Goal: Information Seeking & Learning: Learn about a topic

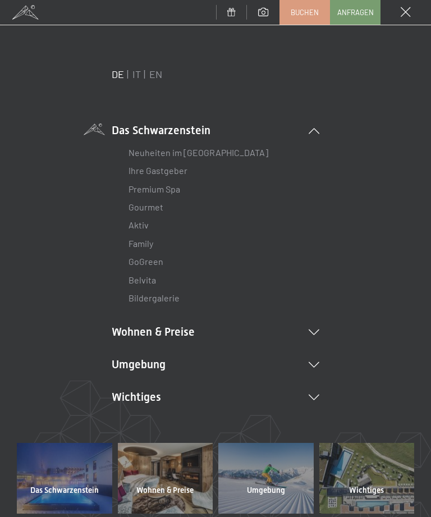
click at [138, 224] on link "Aktiv" at bounding box center [139, 224] width 20 height 11
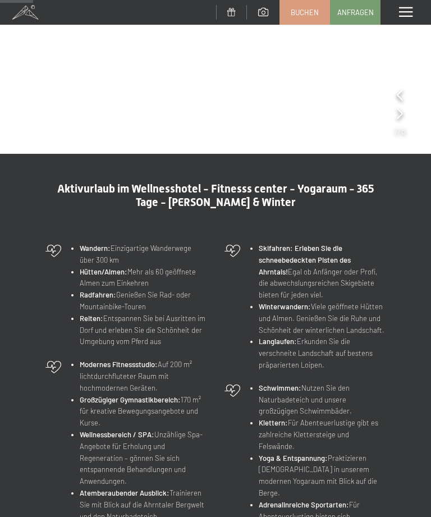
scroll to position [171, 0]
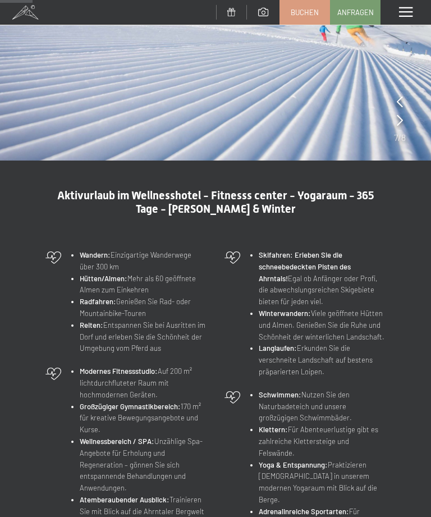
click at [89, 249] on li "Wandern: Einzigartige Wanderwege über 300 km" at bounding box center [143, 261] width 127 height 24
click at [91, 250] on li "Wandern: Einzigartige Wanderwege über 300 km" at bounding box center [143, 261] width 127 height 24
click at [84, 247] on div "Wandern: Einzigartige Wanderwege über 300 km Hütten/Almen: Mehr als 60 geöffnet…" at bounding box center [125, 302] width 173 height 116
click at [90, 254] on strong "Wandern:" at bounding box center [95, 254] width 31 height 9
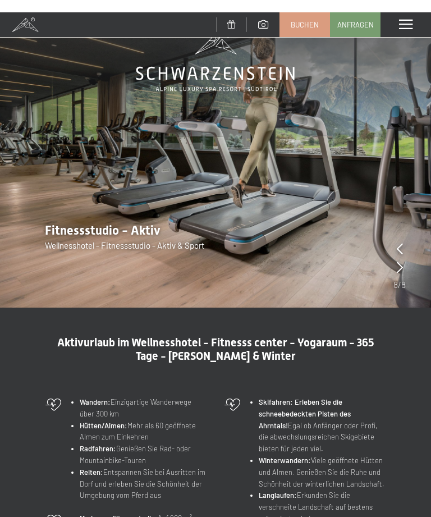
scroll to position [0, 0]
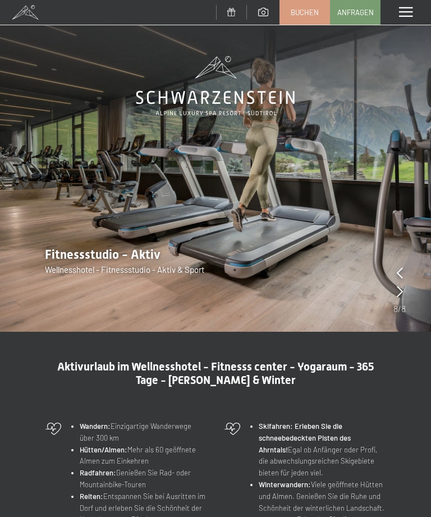
click at [21, 15] on span at bounding box center [25, 12] width 51 height 25
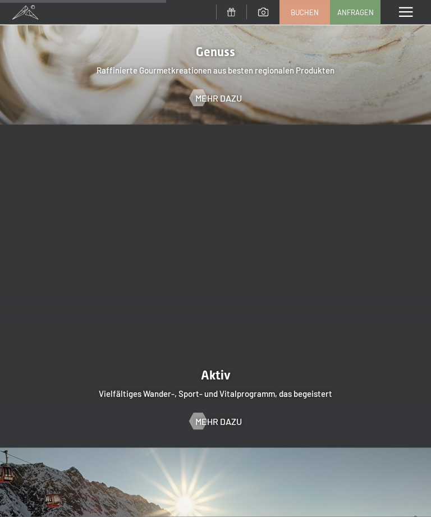
scroll to position [1839, 0]
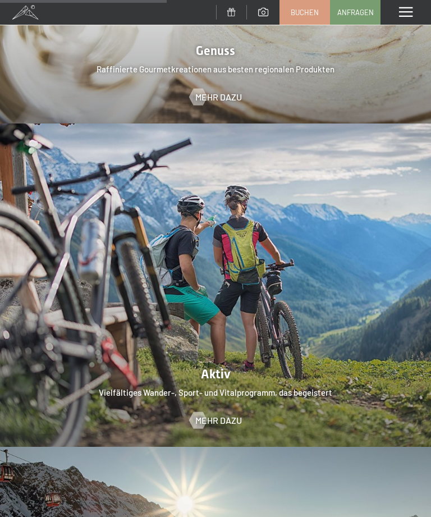
click at [228, 414] on span "Mehr dazu" at bounding box center [218, 420] width 47 height 12
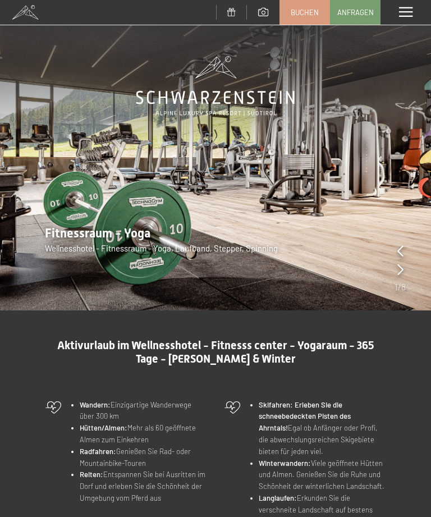
click at [402, 270] on icon at bounding box center [400, 269] width 6 height 11
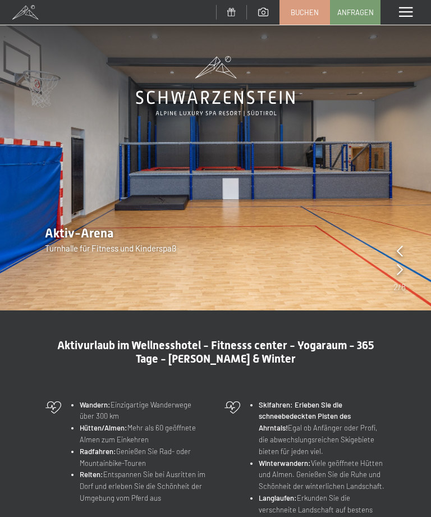
click at [399, 272] on icon at bounding box center [400, 269] width 6 height 11
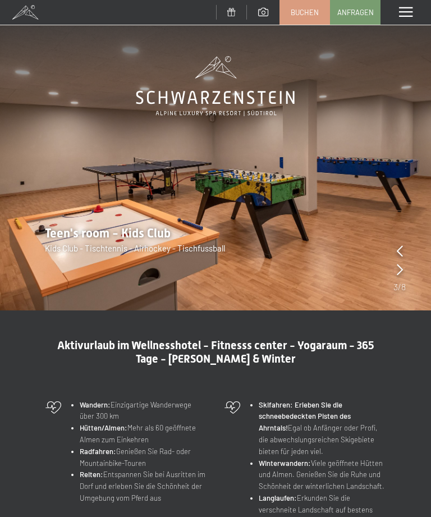
click at [397, 271] on icon at bounding box center [400, 269] width 6 height 11
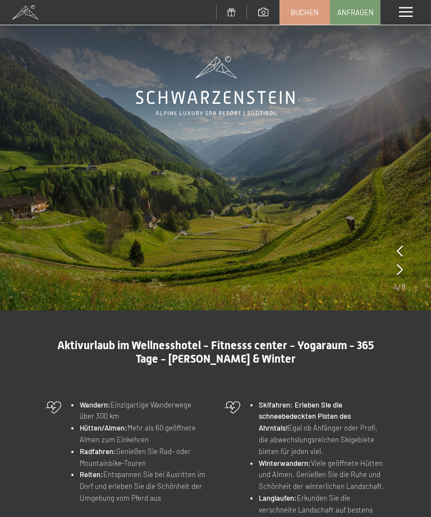
click at [398, 274] on icon at bounding box center [400, 269] width 6 height 11
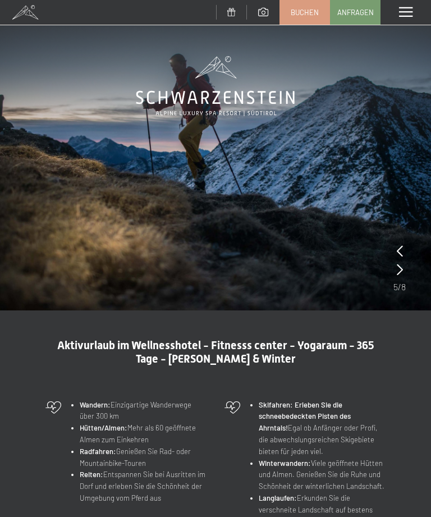
click at [398, 273] on icon at bounding box center [400, 269] width 6 height 11
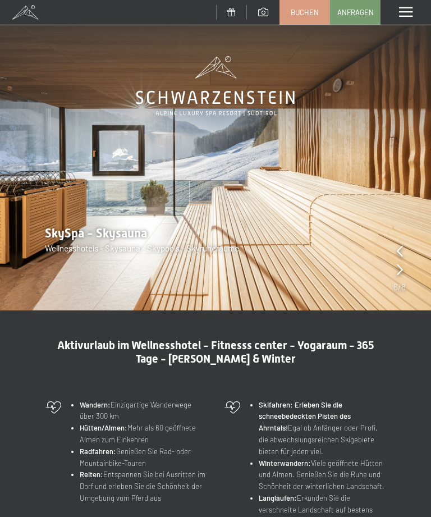
click at [402, 274] on icon at bounding box center [400, 269] width 6 height 11
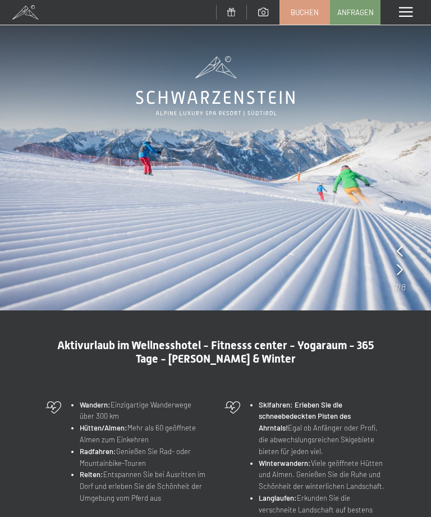
click at [401, 275] on icon at bounding box center [400, 269] width 6 height 11
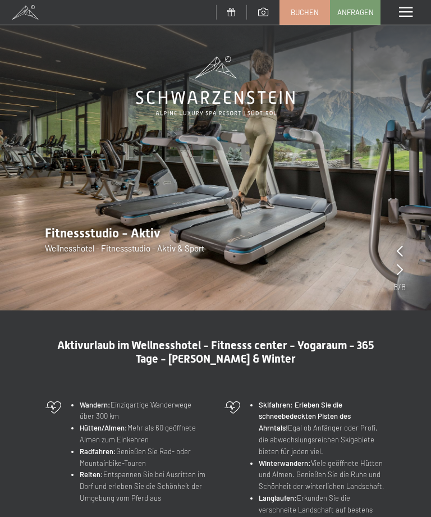
click at [401, 274] on icon at bounding box center [400, 269] width 6 height 11
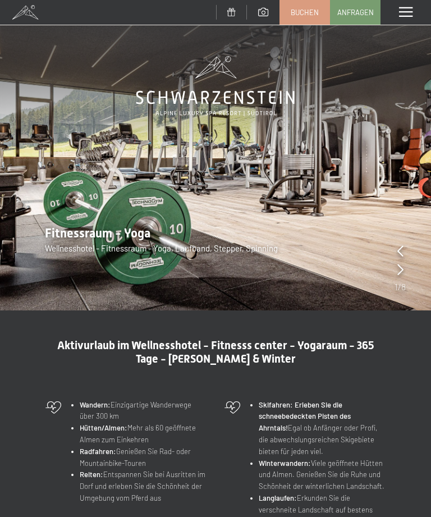
click at [405, 15] on span at bounding box center [405, 12] width 13 height 10
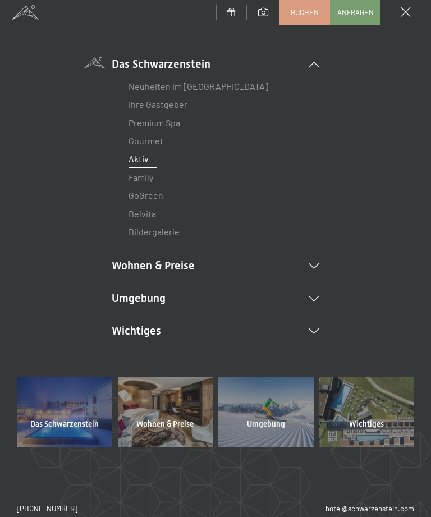
scroll to position [78, 0]
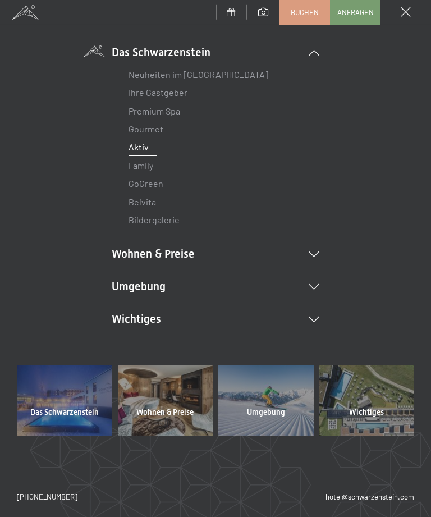
click at [315, 321] on li "Wichtiges Lage & Anreise Online bezahlen Webcam & Wetter Downloads" at bounding box center [216, 319] width 208 height 16
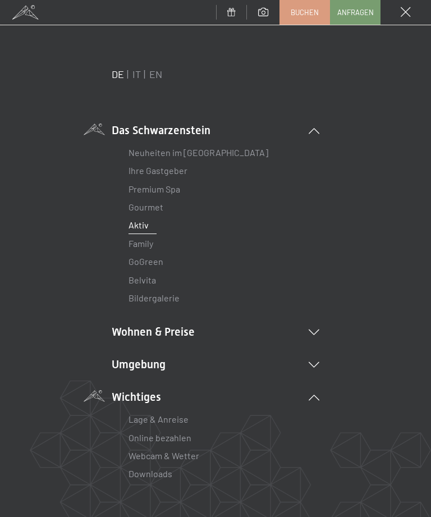
scroll to position [0, 0]
click at [316, 363] on icon at bounding box center [314, 365] width 11 height 6
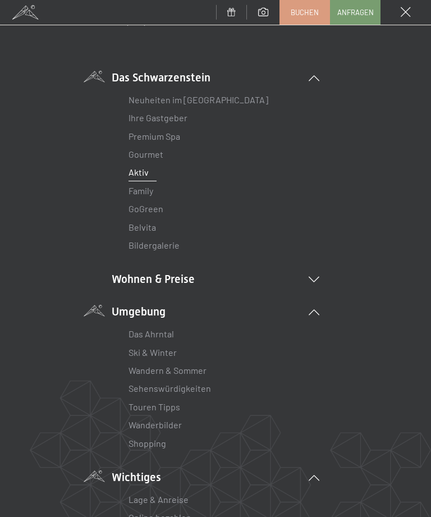
scroll to position [63, 0]
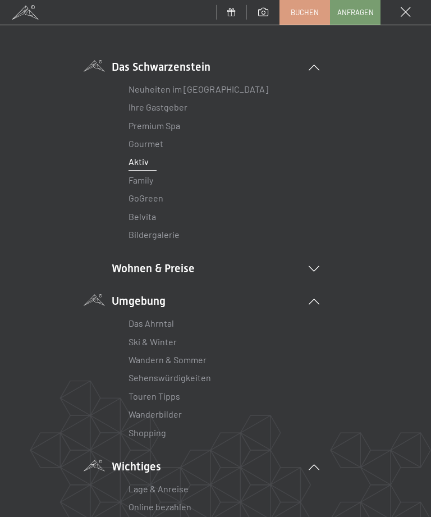
click at [159, 357] on link "Wandern & Sommer" at bounding box center [168, 359] width 78 height 11
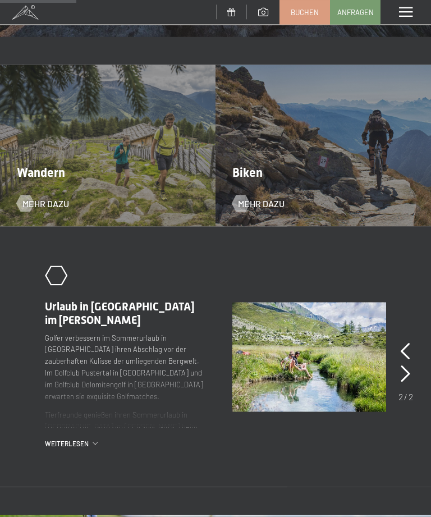
scroll to position [850, 0]
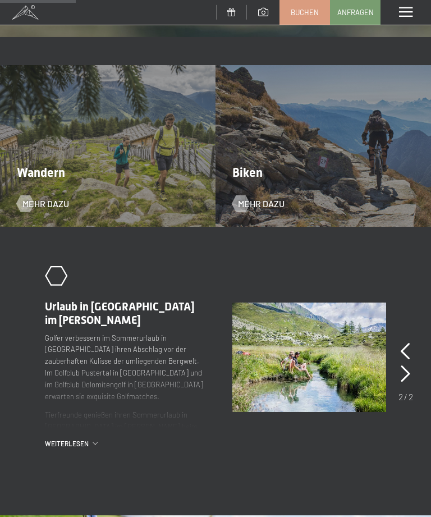
click at [41, 198] on span "Mehr dazu" at bounding box center [45, 204] width 47 height 12
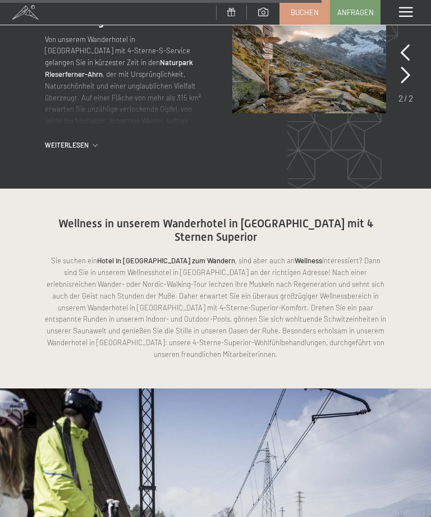
scroll to position [2358, 0]
